Goal: Transaction & Acquisition: Purchase product/service

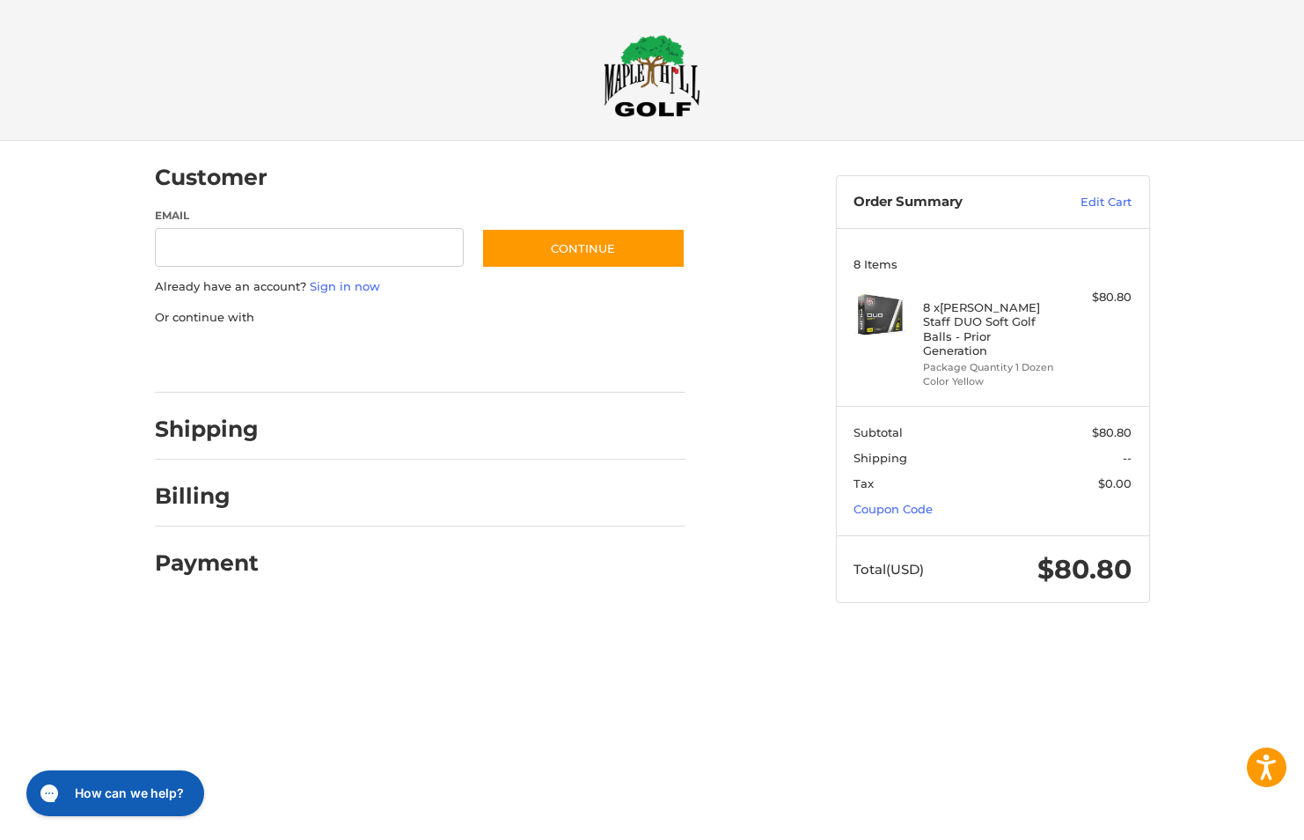
click at [0, 637] on div at bounding box center [0, 637] width 0 height 0
